Goal: Transaction & Acquisition: Purchase product/service

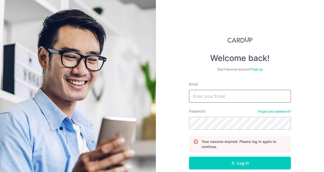
click at [211, 99] on input "Email" at bounding box center [240, 96] width 102 height 13
type input "[EMAIL_ADDRESS][DOMAIN_NAME]"
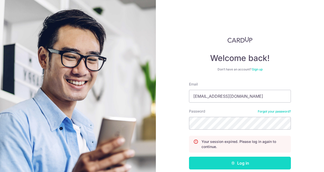
click at [222, 161] on button "Log in" at bounding box center [240, 163] width 102 height 13
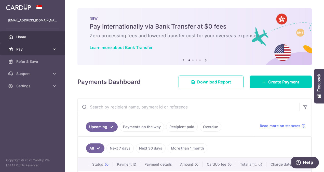
click at [12, 48] on icon at bounding box center [10, 49] width 5 height 5
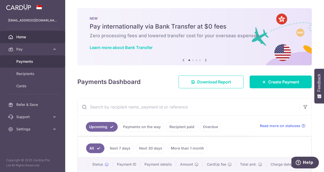
click at [35, 62] on span "Payments" at bounding box center [33, 61] width 34 height 5
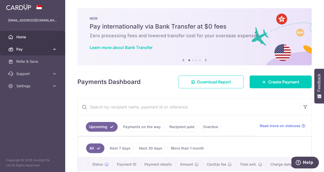
click at [26, 46] on link "Pay" at bounding box center [32, 49] width 65 height 12
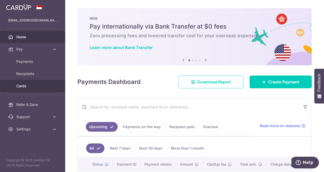
click at [27, 84] on span "Cards" at bounding box center [33, 85] width 34 height 5
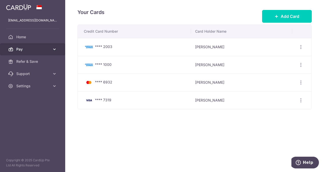
click at [23, 51] on span "Pay" at bounding box center [33, 49] width 34 height 5
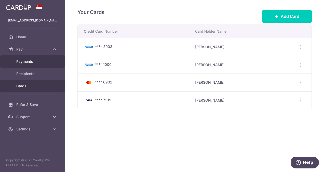
click at [26, 60] on span "Payments" at bounding box center [33, 61] width 34 height 5
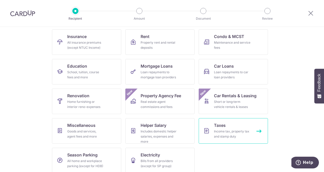
scroll to position [56, 0]
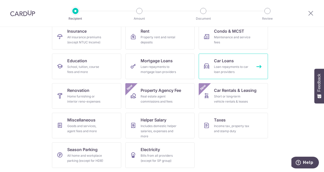
click at [227, 61] on span "Car Loans" at bounding box center [224, 61] width 20 height 6
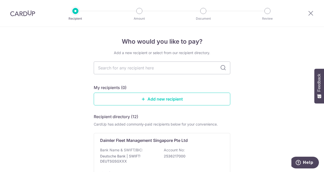
scroll to position [77, 0]
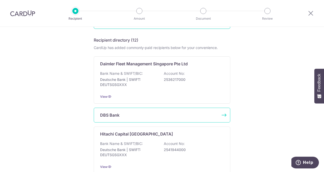
click at [119, 115] on div "DBS Bank" at bounding box center [159, 115] width 118 height 6
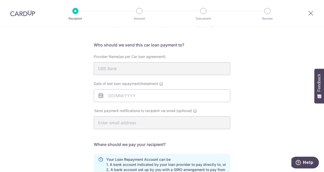
scroll to position [7, 0]
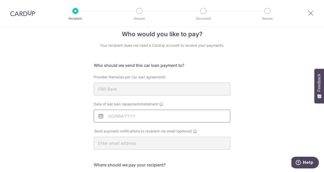
click at [122, 117] on input "Date of last loan repayment/instalment" at bounding box center [162, 116] width 137 height 13
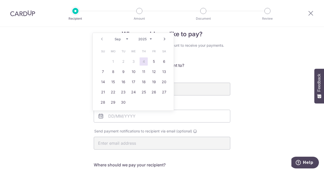
click at [271, 92] on div "Who would you like to pay? Your recipient does not need a CardUp account to rec…" at bounding box center [162, 159] width 324 height 280
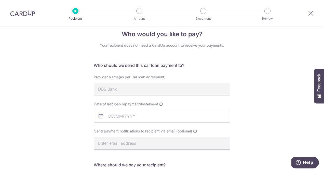
click at [257, 108] on div "Who would you like to pay? Your recipient does not need a CardUp account to rec…" at bounding box center [162, 159] width 324 height 280
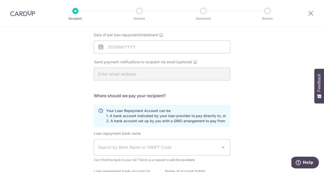
scroll to position [128, 0]
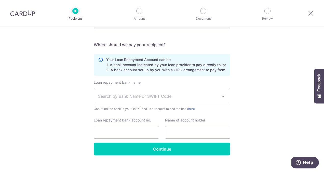
click at [135, 96] on span "Search by Bank Name or SWIFT Code" at bounding box center [158, 96] width 120 height 6
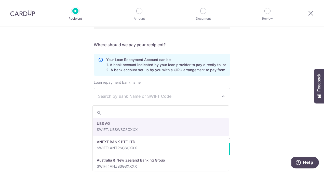
click at [260, 99] on div "Who would you like to pay? Your recipient does not need a CardUp account to rec…" at bounding box center [162, 39] width 324 height 280
